Goal: Complete application form

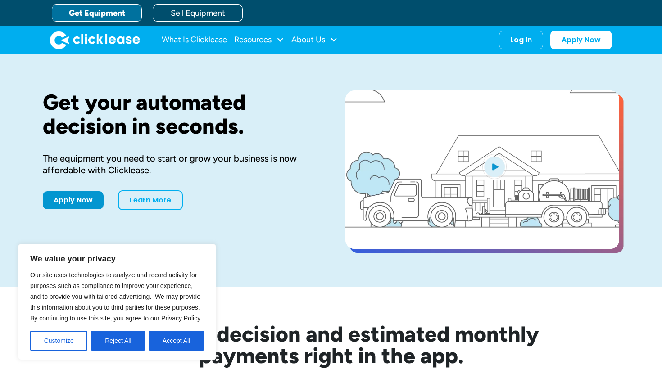
scroll to position [9, 0]
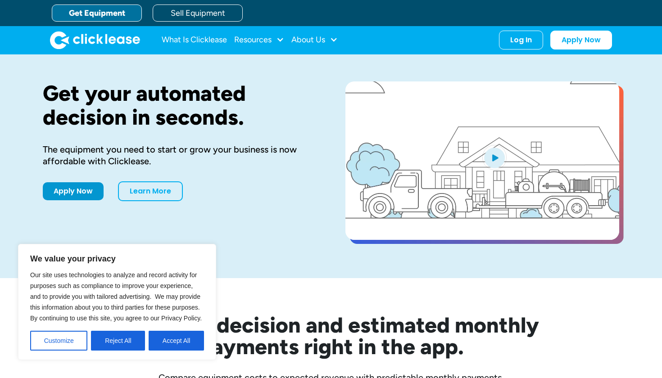
click at [108, 10] on link "Get Equipment" at bounding box center [97, 13] width 90 height 17
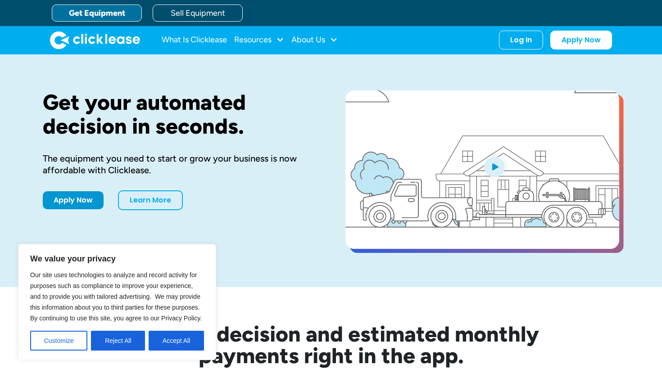
scroll to position [1, 0]
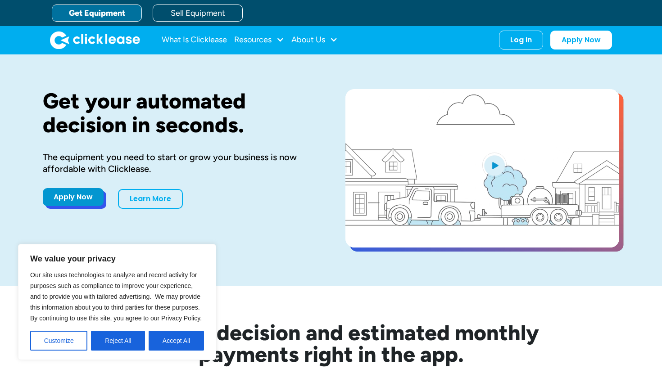
click at [84, 200] on link "Apply Now" at bounding box center [73, 197] width 61 height 18
